Goal: Task Accomplishment & Management: Complete application form

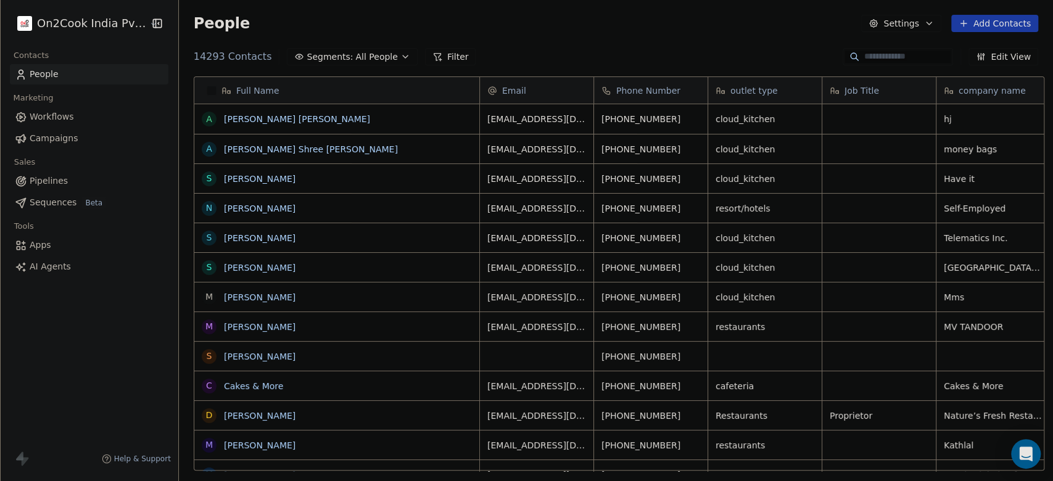
scroll to position [410, 867]
click at [66, 116] on span "Workflows" at bounding box center [52, 116] width 44 height 13
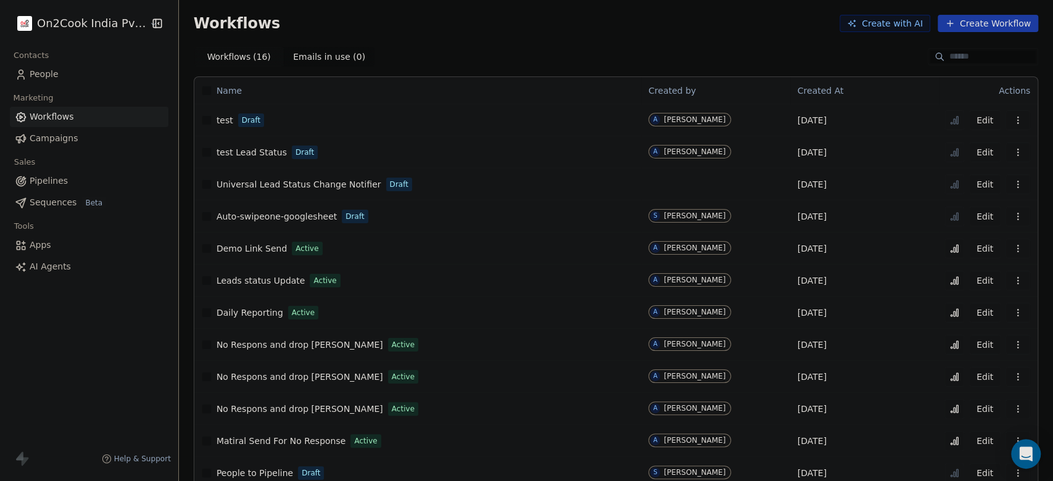
click at [44, 113] on span "Workflows" at bounding box center [52, 116] width 44 height 13
click at [242, 54] on span "Workflows ( 16 )" at bounding box center [239, 57] width 65 height 13
click at [57, 118] on span "Workflows" at bounding box center [52, 116] width 44 height 13
click at [247, 245] on span "Demo Link Send" at bounding box center [251, 249] width 70 height 10
click at [62, 71] on link "People" at bounding box center [89, 74] width 158 height 20
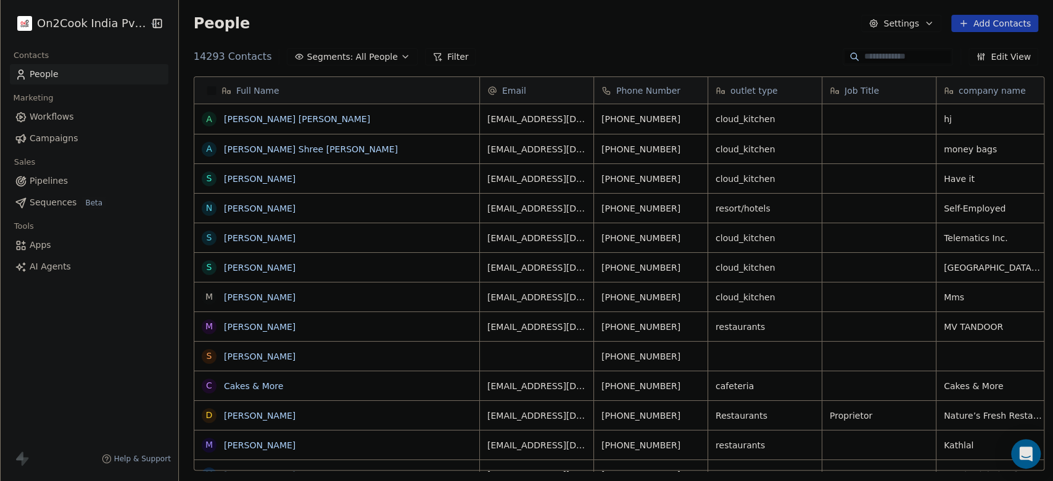
scroll to position [410, 867]
click at [985, 22] on button "Add Contacts" at bounding box center [994, 23] width 87 height 17
click at [954, 46] on div "Create new contact" at bounding box center [992, 50] width 99 height 13
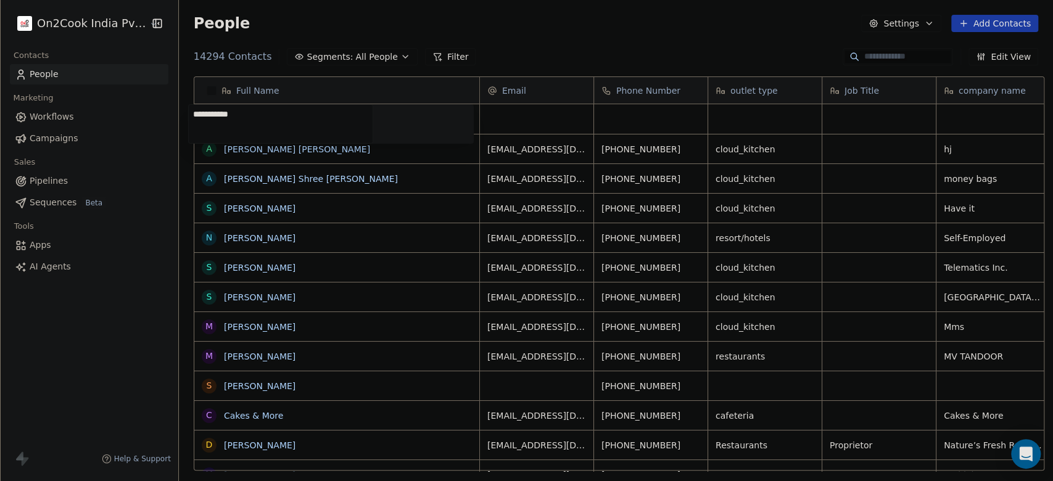
type textarea "**********"
click at [786, 118] on html "On2Cook India Pvt. Ltd. Contacts People Marketing Workflows Campaigns Sales Pip…" at bounding box center [526, 240] width 1053 height 481
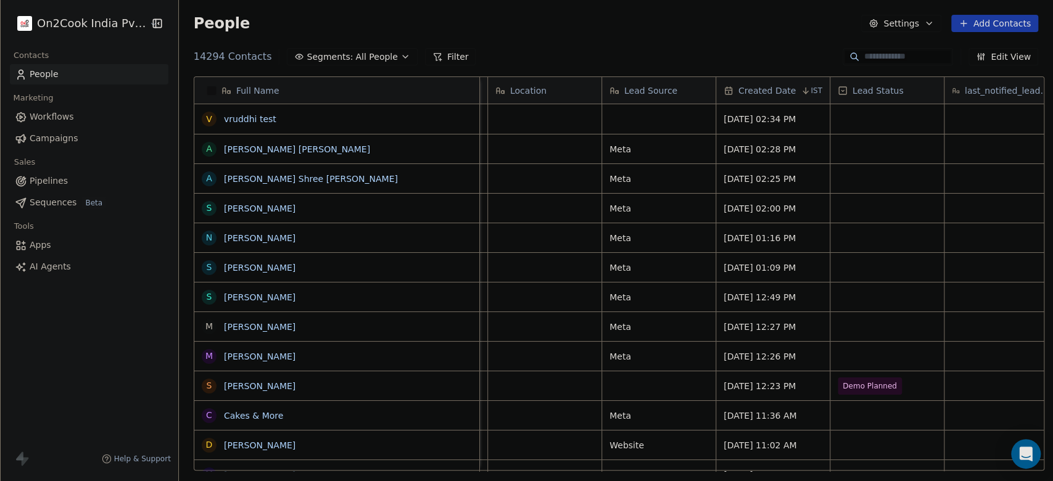
scroll to position [0, 841]
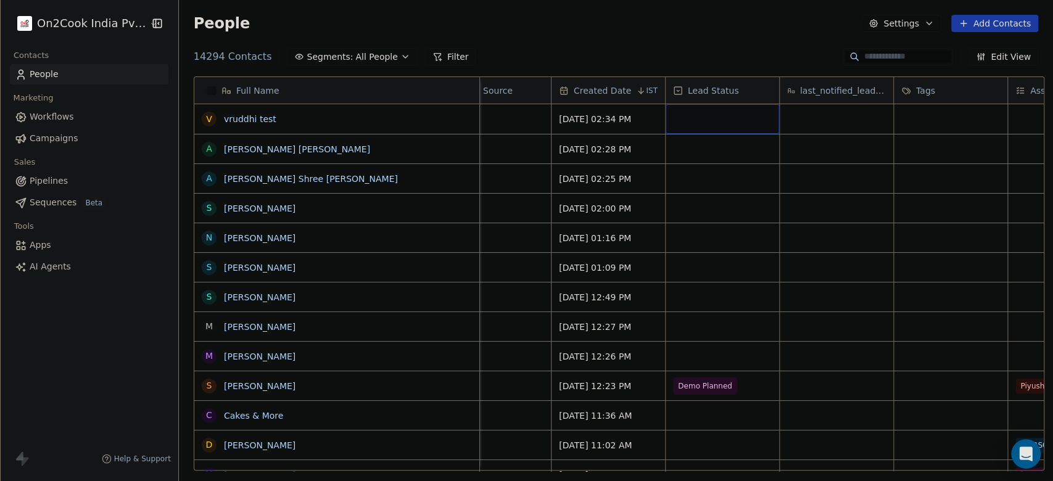
click at [711, 118] on div "grid" at bounding box center [721, 119] width 113 height 30
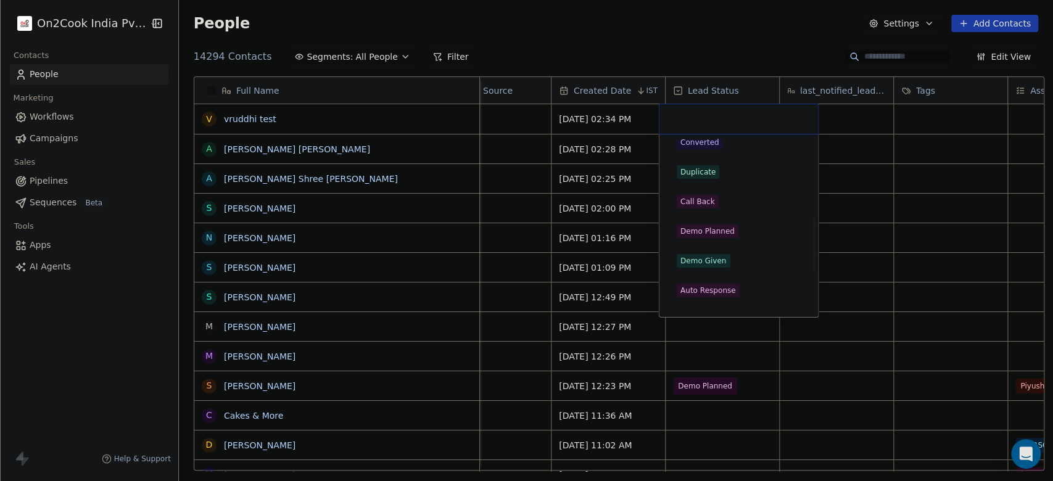
scroll to position [247, 0]
click at [750, 201] on div "Demo Planned" at bounding box center [738, 201] width 125 height 14
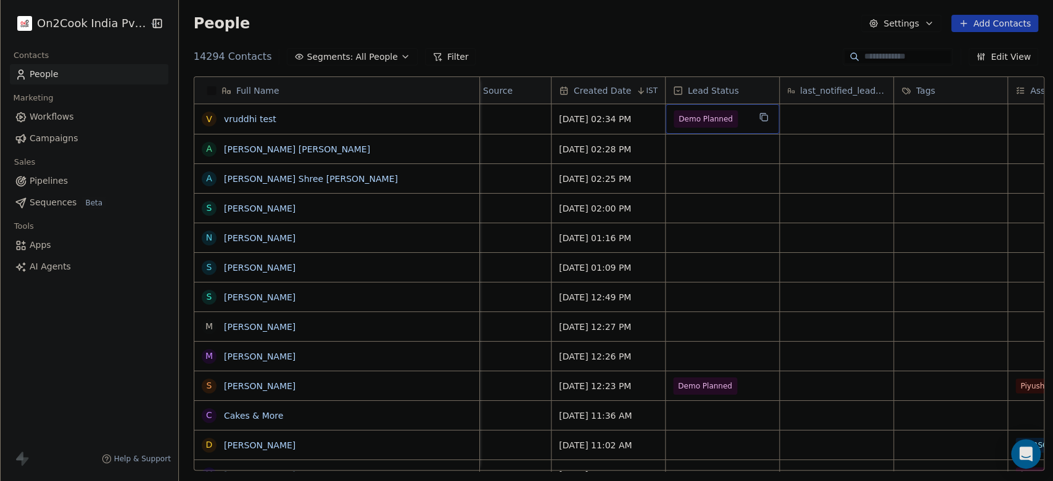
click at [710, 123] on span "Demo Planned" at bounding box center [705, 119] width 54 height 12
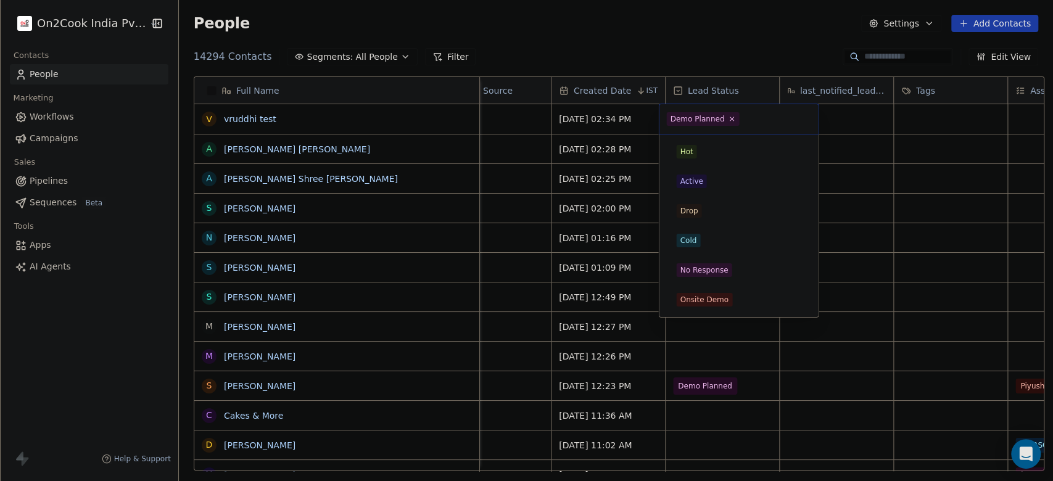
scroll to position [147, 0]
click at [730, 121] on icon at bounding box center [732, 119] width 8 height 8
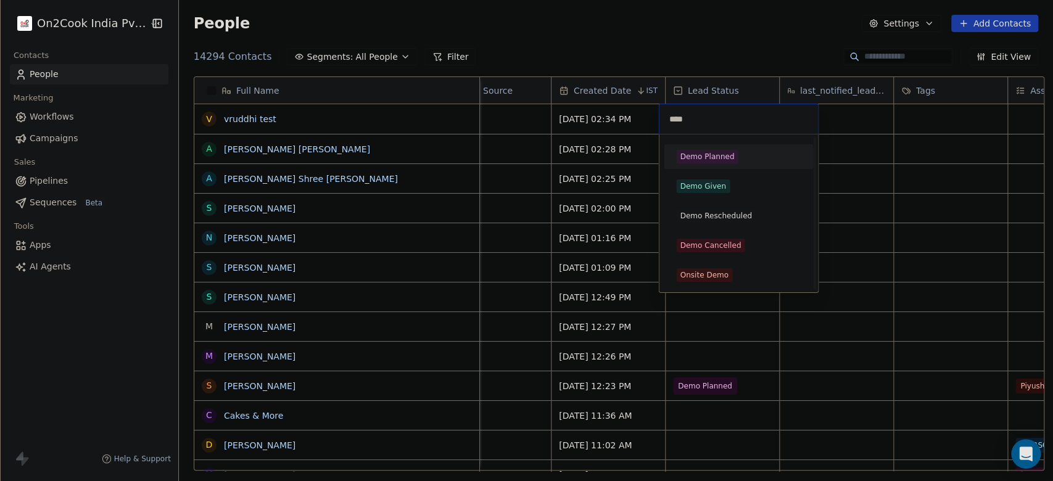
scroll to position [0, 0]
type input "****"
click at [707, 188] on div "Demo Given" at bounding box center [703, 186] width 46 height 11
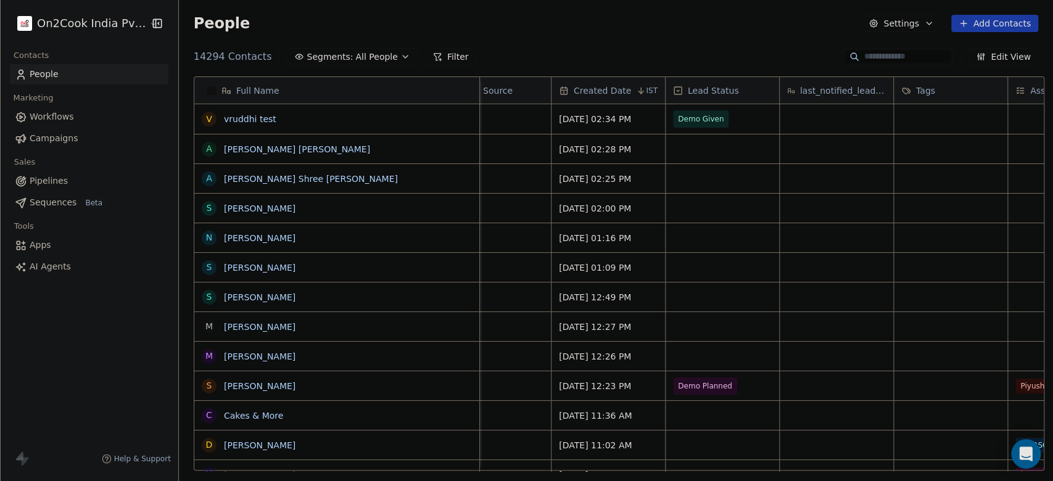
click at [663, 42] on div "People Settings Add Contacts" at bounding box center [616, 23] width 874 height 47
